Goal: Information Seeking & Learning: Understand process/instructions

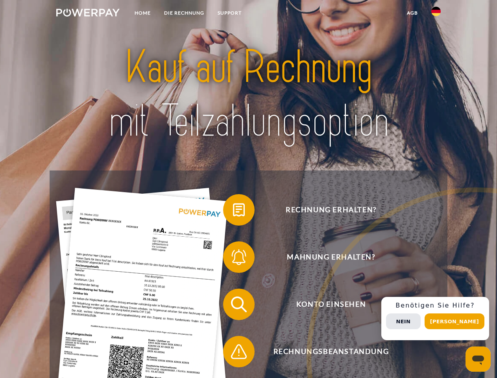
click at [88, 14] on img at bounding box center [87, 13] width 63 height 8
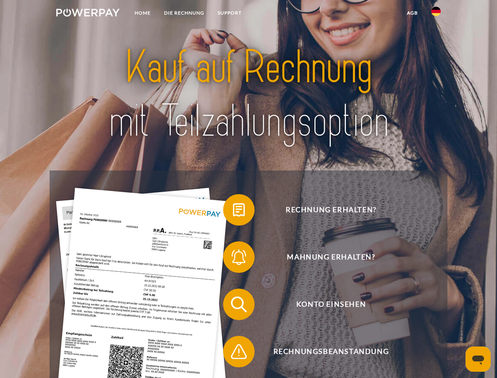
click at [436, 14] on img at bounding box center [436, 11] width 9 height 9
click at [412, 13] on link "agb" at bounding box center [413, 13] width 24 height 14
click at [233, 212] on span at bounding box center [227, 209] width 39 height 39
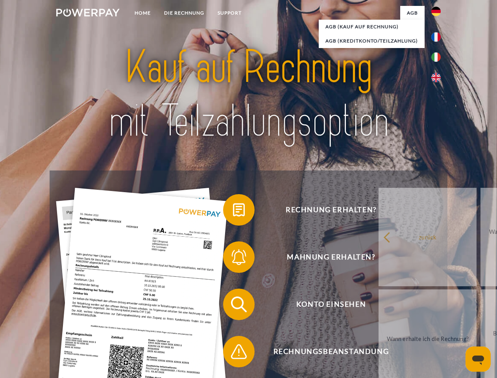
click at [233, 259] on div "Rechnung erhalten? Mahnung erhalten? Konto einsehen" at bounding box center [249, 328] width 398 height 315
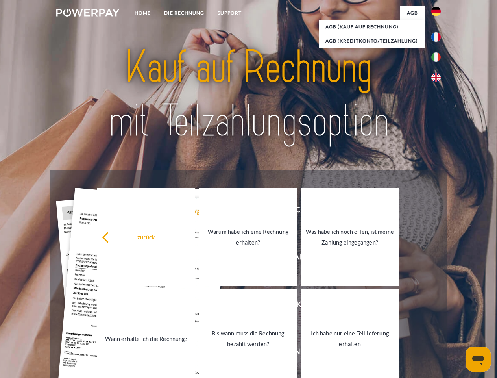
click at [233, 306] on link "Bis wann muss die Rechnung bezahlt werden?" at bounding box center [248, 339] width 98 height 98
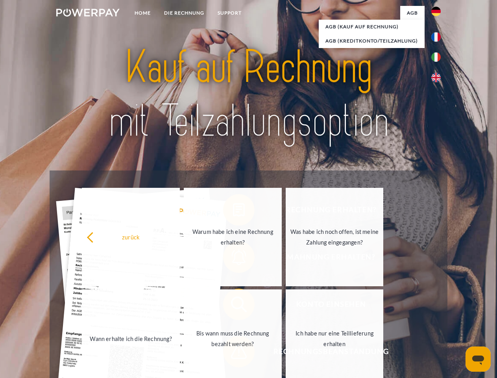
click at [233, 353] on span at bounding box center [227, 351] width 39 height 39
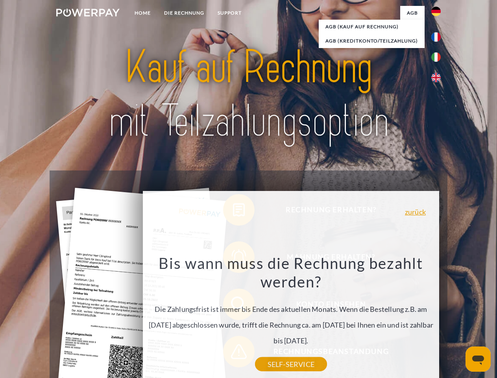
click at [438, 319] on div "Rechnung erhalten? Mahnung erhalten? Konto einsehen" at bounding box center [249, 328] width 398 height 315
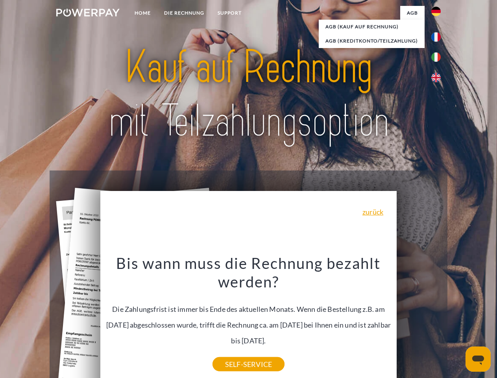
click at [419, 320] on span "Konto einsehen" at bounding box center [331, 305] width 193 height 32
click at [458, 321] on header "Home DIE RECHNUNG SUPPORT" at bounding box center [248, 272] width 497 height 544
